Goal: Find specific page/section: Find specific page/section

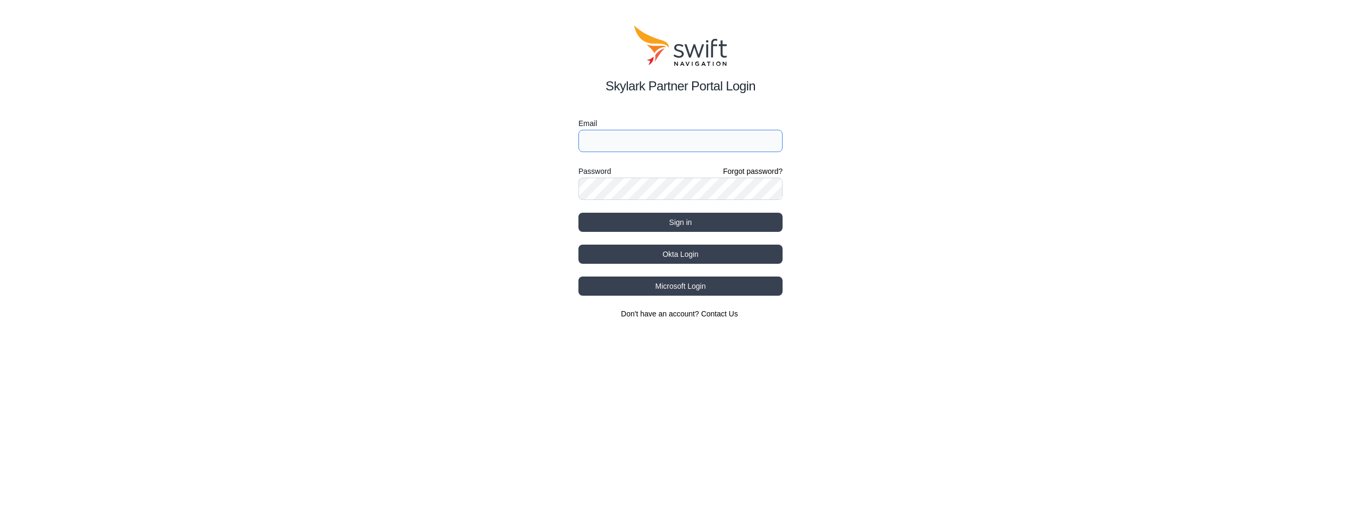
type input "[EMAIL_ADDRESS][DOMAIN_NAME]"
click at [683, 224] on button "Sign in" at bounding box center [681, 222] width 204 height 19
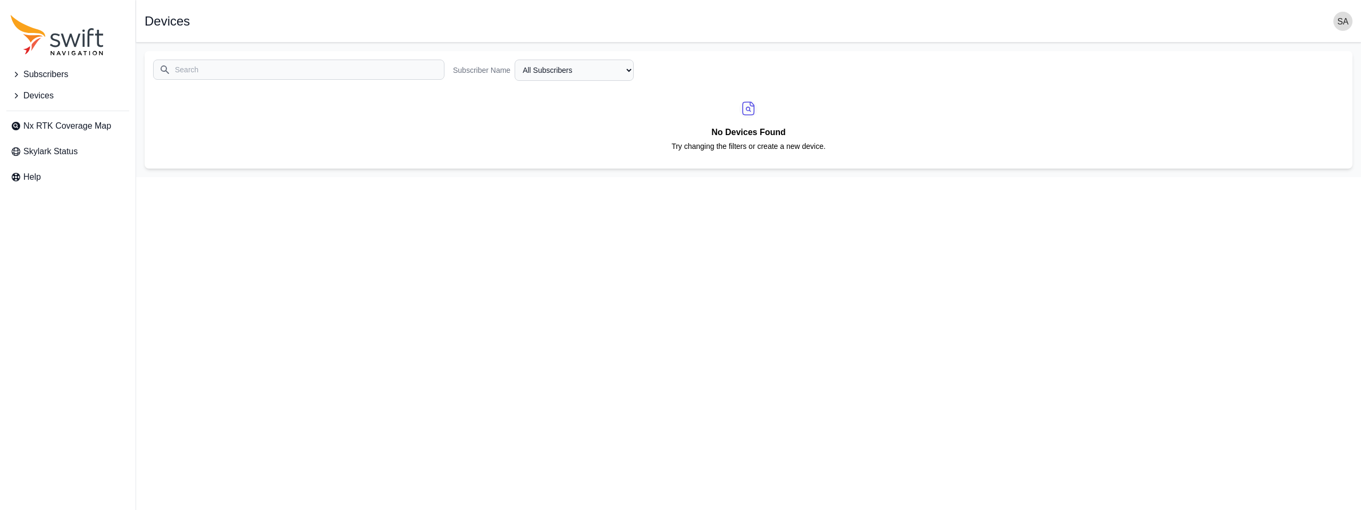
click at [59, 138] on ul "Nx RTK Coverage Map Skylark Status Help" at bounding box center [67, 149] width 123 height 77
click at [63, 131] on span "Nx RTK Coverage Map" at bounding box center [67, 126] width 88 height 13
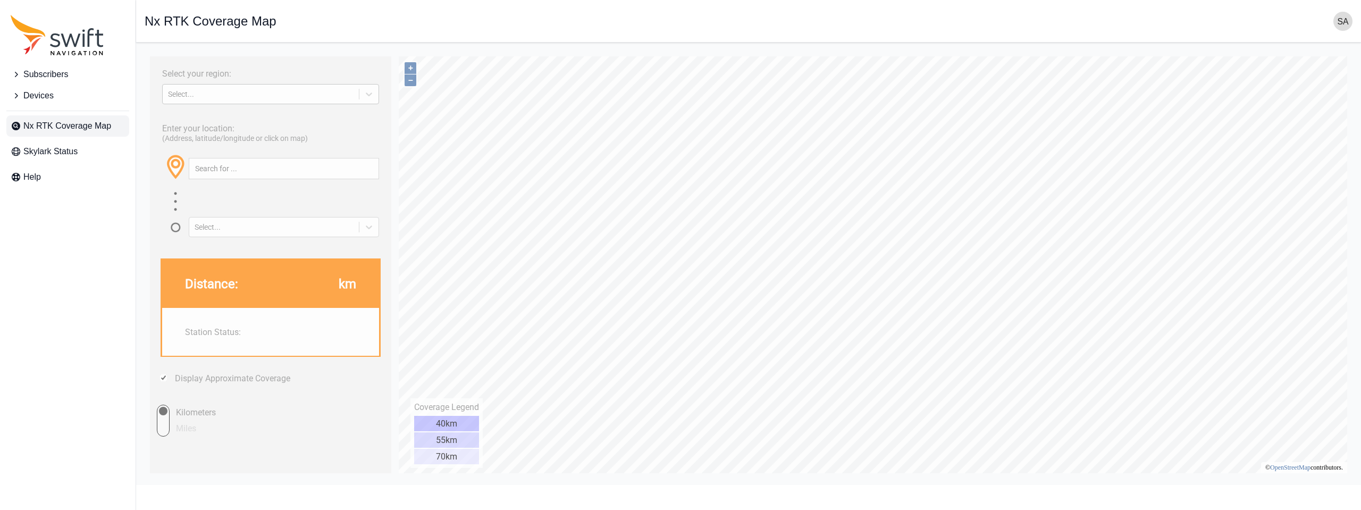
click at [245, 92] on div "Select..." at bounding box center [261, 94] width 186 height 9
click at [229, 140] on div "[GEOGRAPHIC_DATA]" at bounding box center [270, 136] width 217 height 17
click at [240, 179] on div at bounding box center [284, 176] width 190 height 37
click at [242, 170] on input "text" at bounding box center [283, 168] width 189 height 20
paste input "31.29863454, -84.12293560"
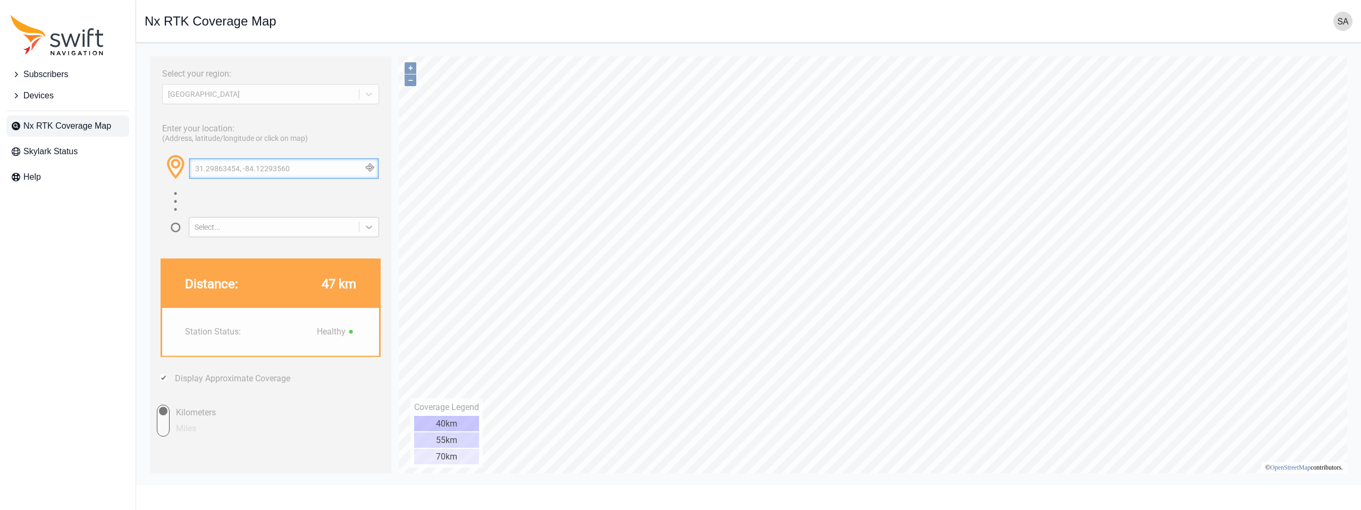
type input "31.29863454, -84.12293560"
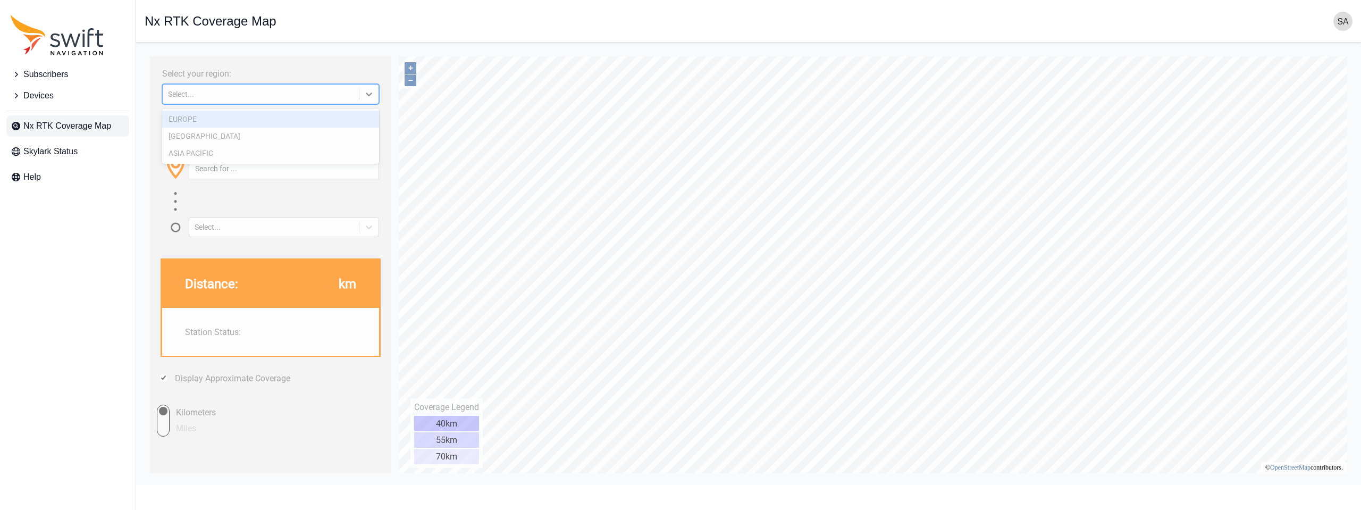
click at [290, 95] on div "Select..." at bounding box center [261, 94] width 186 height 9
click at [293, 85] on div "Select..." at bounding box center [270, 94] width 217 height 20
click at [275, 136] on div "[GEOGRAPHIC_DATA]" at bounding box center [270, 136] width 217 height 17
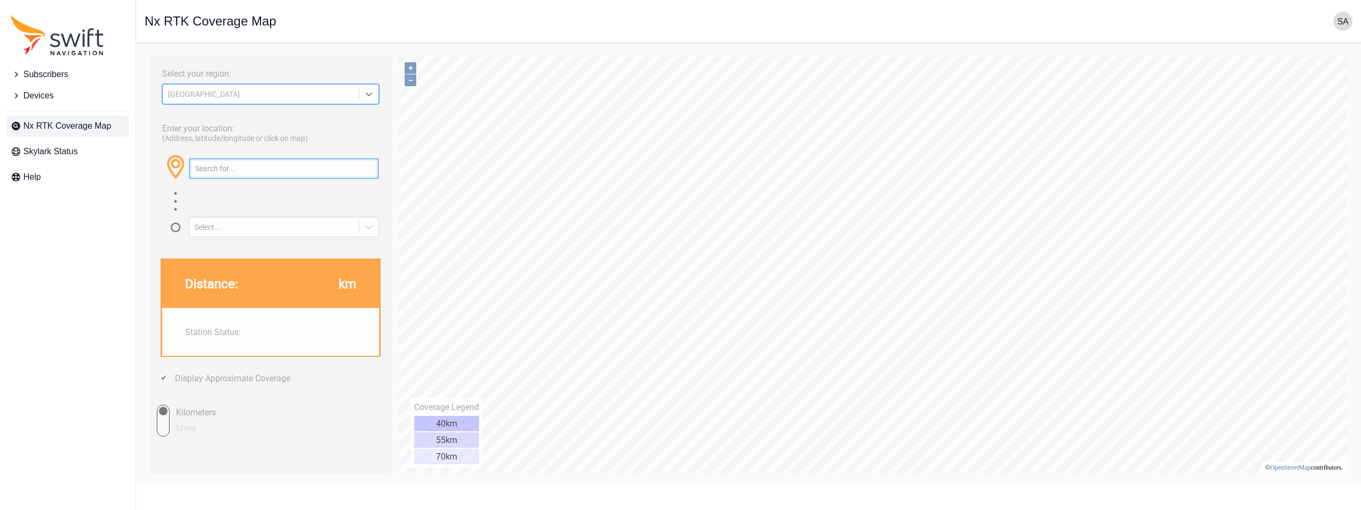
click at [272, 173] on input "text" at bounding box center [283, 168] width 189 height 20
click at [272, 187] on div at bounding box center [284, 176] width 190 height 37
click at [274, 168] on input "text" at bounding box center [283, 168] width 189 height 20
paste input "> 2 mb/s"
type input "> 2 mb/s"
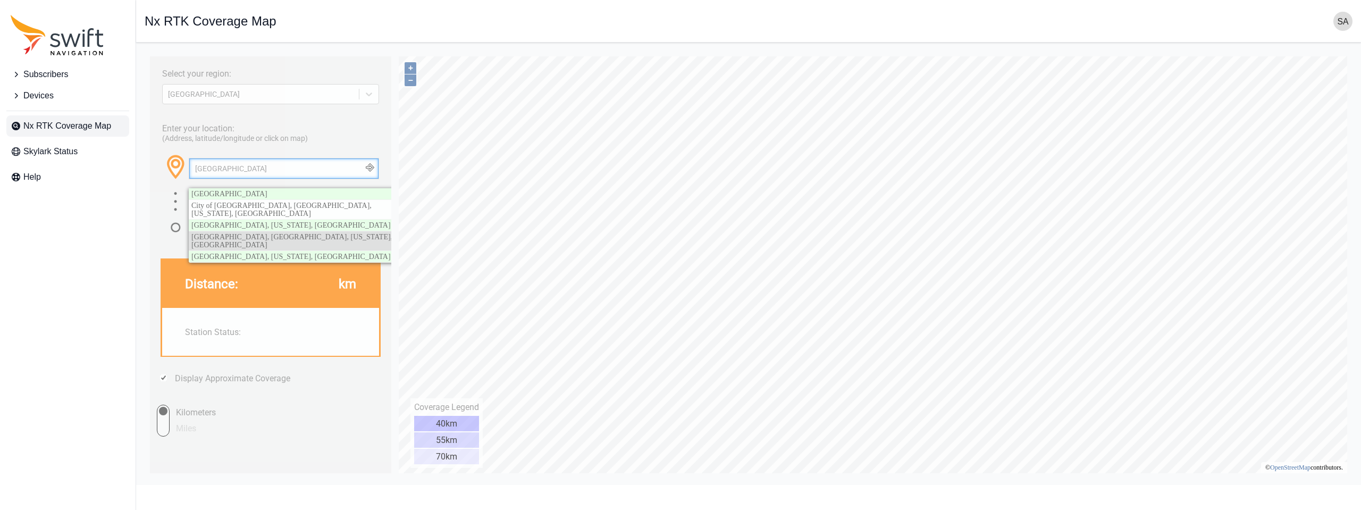
type input "[GEOGRAPHIC_DATA]"
click at [302, 233] on span "[GEOGRAPHIC_DATA], [GEOGRAPHIC_DATA], [US_STATE], [GEOGRAPHIC_DATA]" at bounding box center [291, 241] width 201 height 16
